Goal: Task Accomplishment & Management: Complete application form

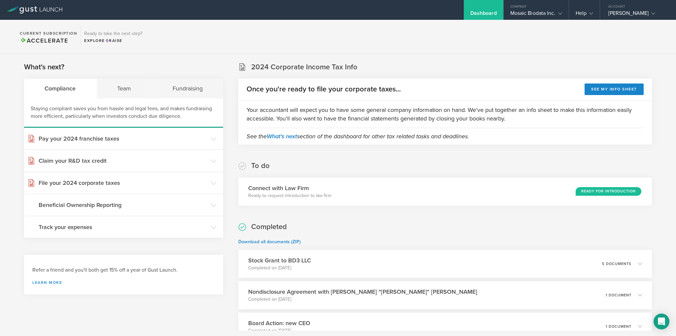
click at [490, 14] on div "Dashboard" at bounding box center [484, 15] width 26 height 10
click at [471, 14] on div "Dashboard" at bounding box center [484, 15] width 26 height 10
click at [534, 6] on div "Company" at bounding box center [536, 5] width 65 height 10
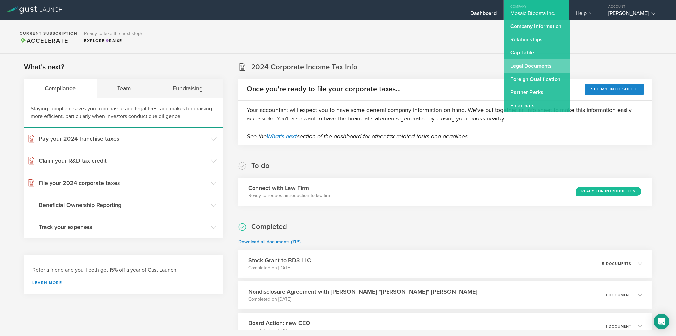
click at [535, 64] on link "Legal Documents" at bounding box center [537, 65] width 66 height 13
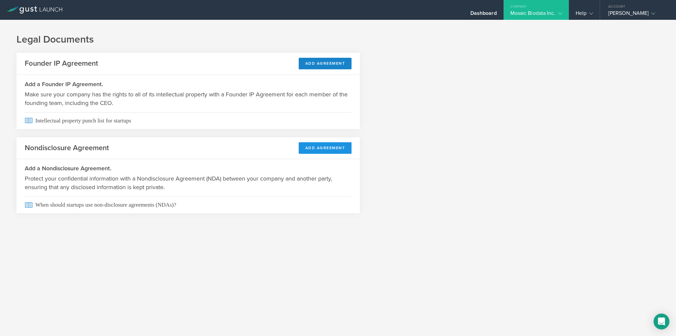
click at [316, 147] on button "Add Agreement" at bounding box center [325, 148] width 53 height 12
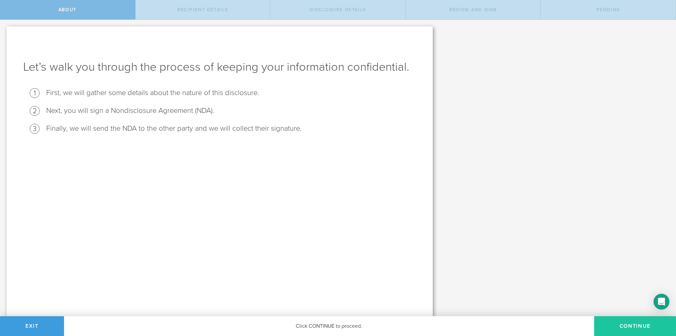
click at [627, 323] on button "Continue" at bounding box center [635, 326] width 82 height 20
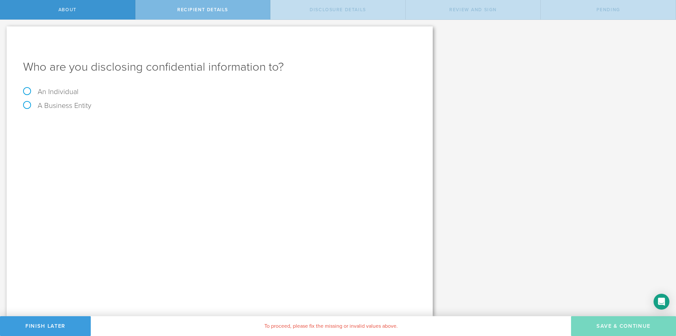
click at [75, 93] on label "An Individual" at bounding box center [50, 92] width 55 height 9
click at [4, 30] on input "An Individual" at bounding box center [2, 25] width 4 height 11
radio input "true"
click at [112, 120] on input "text" at bounding box center [245, 124] width 344 height 10
type input "[PERSON_NAME]"
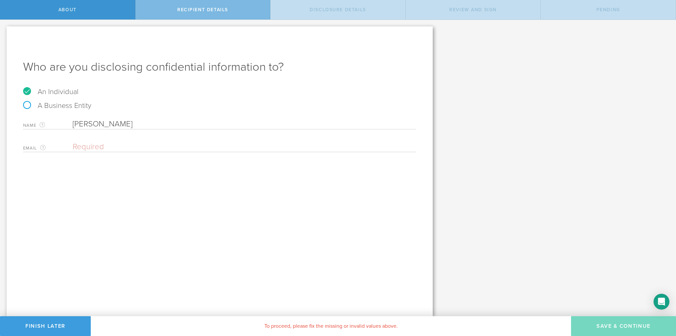
click at [100, 146] on input "email" at bounding box center [243, 147] width 341 height 10
paste input "[PERSON_NAME][EMAIL_ADDRESS][DOMAIN_NAME]"
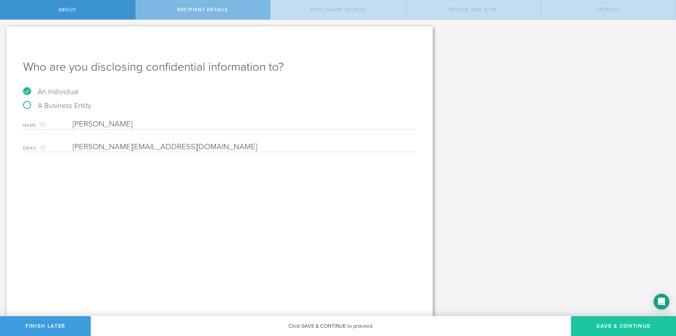
type input "[PERSON_NAME][EMAIL_ADDRESS][DOMAIN_NAME]"
click at [614, 323] on button "Save & Continue" at bounding box center [623, 326] width 105 height 20
select select "string:5 years"
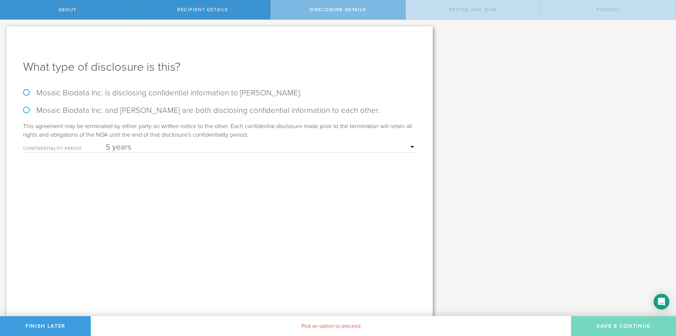
click at [29, 111] on label "Mosaic Biodata Inc. and Jeremy Koenig are both disclosing confidential informat…" at bounding box center [219, 111] width 393 height 10
click at [4, 34] on input "Mosaic Biodata Inc. and Jeremy Koenig are both disclosing confidential informat…" at bounding box center [2, 27] width 4 height 14
radio input "true"
click at [132, 145] on select "1 year 2 years 3 years 4 years 5 years" at bounding box center [261, 147] width 311 height 10
select select "string:3 years"
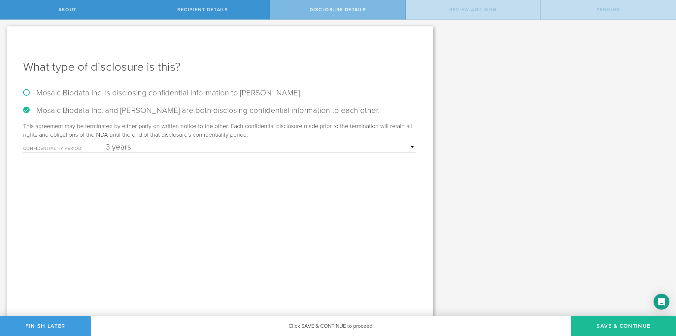
click at [106, 142] on select "1 year 2 years 3 years 4 years 5 years" at bounding box center [261, 147] width 311 height 10
click at [642, 324] on button "Save & Continue" at bounding box center [623, 326] width 105 height 20
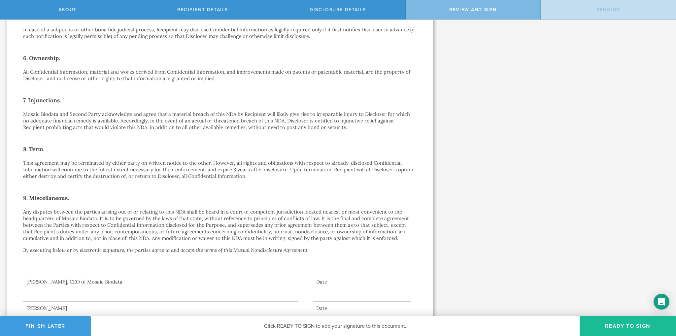
scroll to position [350, 0]
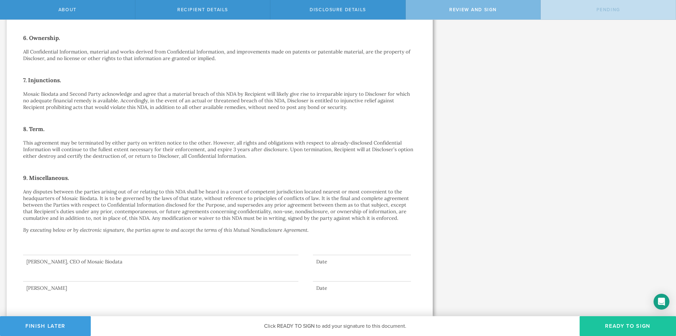
click at [622, 326] on button "Ready to Sign" at bounding box center [628, 326] width 96 height 20
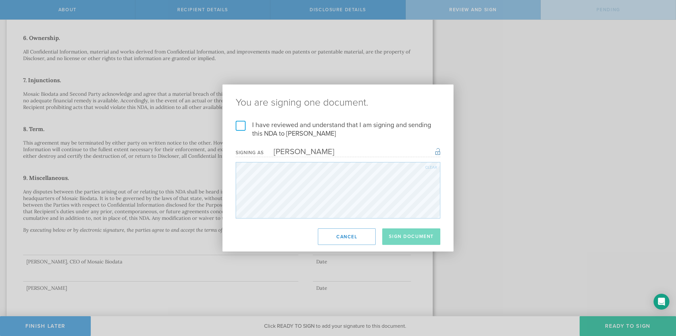
click at [243, 127] on label "I have reviewed and understand that I am signing and sending this NDA to Jeremy…" at bounding box center [338, 129] width 205 height 17
click at [0, 0] on input "I have reviewed and understand that I am signing and sending this NDA to Jeremy…" at bounding box center [0, 0] width 0 height 0
click at [419, 237] on button "Sign Document" at bounding box center [411, 237] width 58 height 17
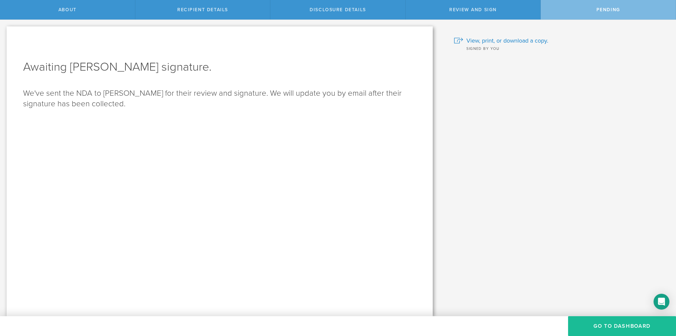
scroll to position [0, 0]
click at [634, 324] on button "Go to dashboard" at bounding box center [622, 326] width 108 height 20
